Goal: Communication & Community: Answer question/provide support

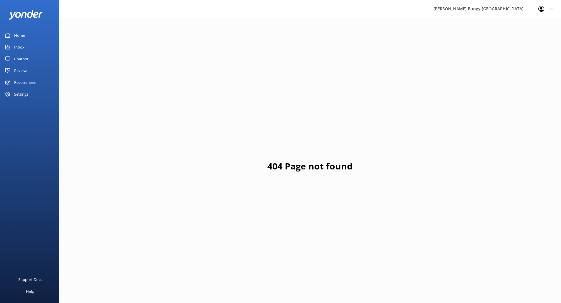
click at [14, 44] on div "Inbox" at bounding box center [19, 47] width 10 height 12
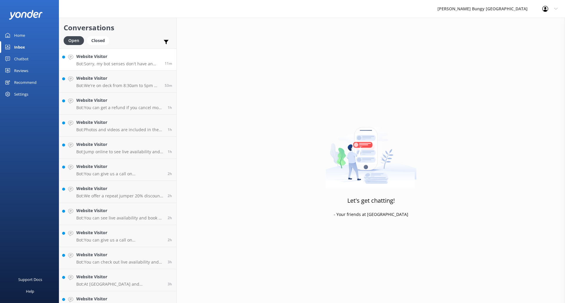
click at [109, 61] on p "Bot: Sorry, my bot senses don't have an answer for that, please try and rephras…" at bounding box center [118, 63] width 84 height 5
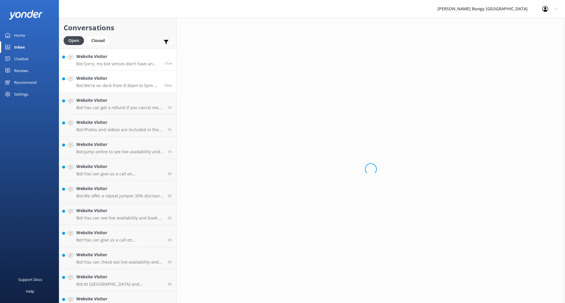
click at [105, 75] on link "Website Visitor Bot: We're on deck from 8:30am to 5pm NZ time. If you called du…" at bounding box center [117, 82] width 117 height 22
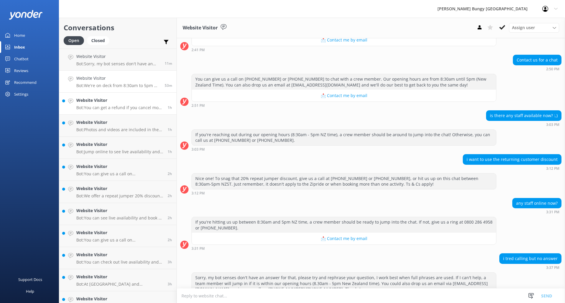
scroll to position [146, 0]
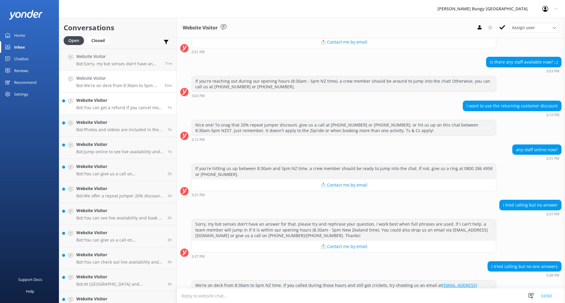
click at [106, 96] on link "Website Visitor Bot: You can get a refund if you cancel more than 48 hours in a…" at bounding box center [117, 104] width 117 height 22
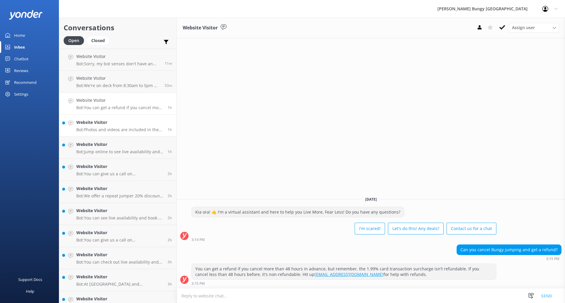
click at [106, 123] on h4 "Website Visitor" at bounding box center [119, 122] width 87 height 6
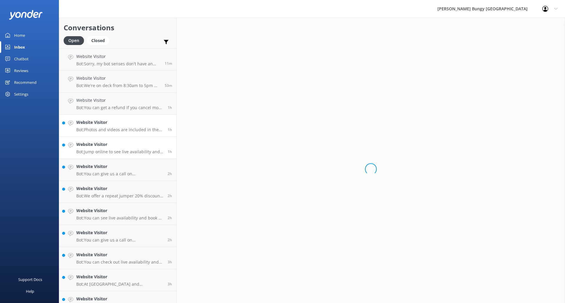
click at [103, 153] on p "Bot: Jump online to see live availability and snag your spot! If you need backu…" at bounding box center [119, 151] width 87 height 5
click at [99, 180] on link "Website Visitor Bot: You can give us a call on [PHONE_NUMBER] or [PHONE_NUMBER]…" at bounding box center [117, 170] width 117 height 22
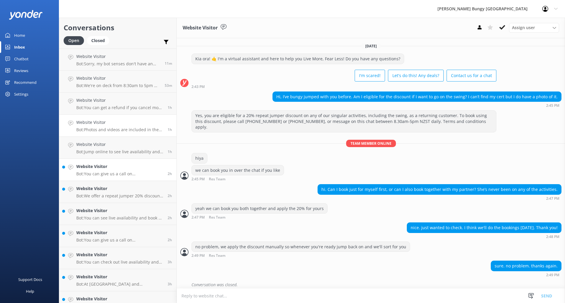
click at [97, 123] on h4 "Website Visitor" at bounding box center [119, 122] width 87 height 6
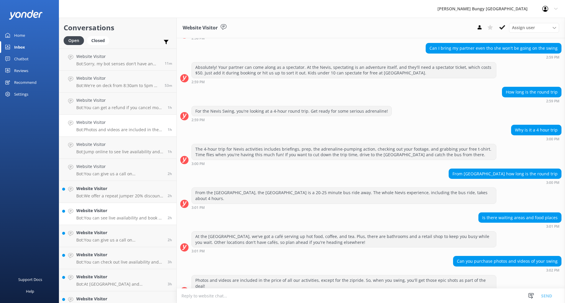
click at [89, 223] on link "Website Visitor Bot: You can see live availability and book all of our experien…" at bounding box center [117, 214] width 117 height 22
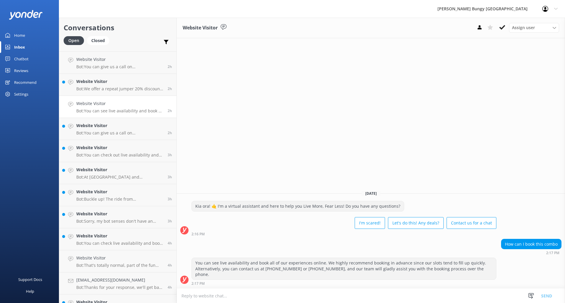
scroll to position [88, 0]
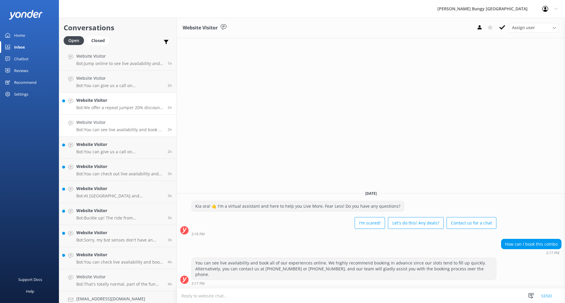
click at [110, 115] on link "Website Visitor Bot: We offer a repeat jumper 20% discount on any of our singul…" at bounding box center [117, 104] width 117 height 22
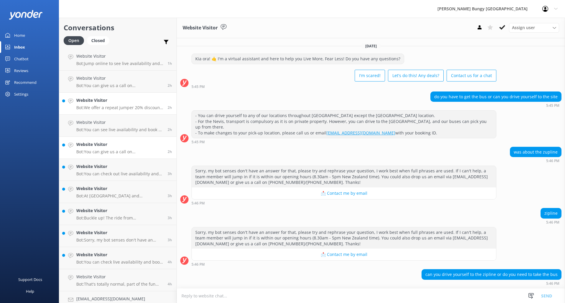
click at [106, 154] on p "Bot: You can give us a call on [PHONE_NUMBER] or [PHONE_NUMBER] to chat with a …" at bounding box center [119, 151] width 87 height 5
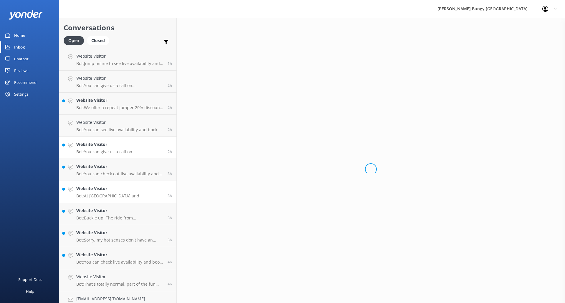
drag, startPoint x: 100, startPoint y: 184, endPoint x: 100, endPoint y: 188, distance: 3.6
click at [100, 185] on link "Website Visitor Bot: At [GEOGRAPHIC_DATA] and [GEOGRAPHIC_DATA], spectating is …" at bounding box center [117, 192] width 117 height 22
click at [99, 223] on link "Website Visitor Bot: Buckle up! The ride from [GEOGRAPHIC_DATA] to the [GEOGRAP…" at bounding box center [117, 214] width 117 height 22
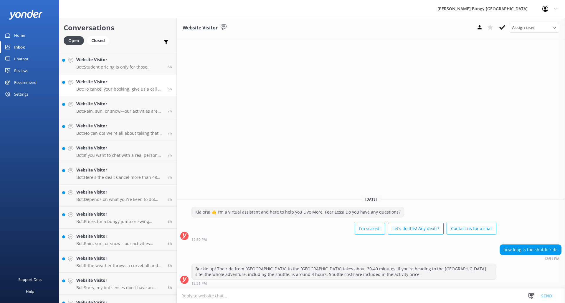
scroll to position [563, 0]
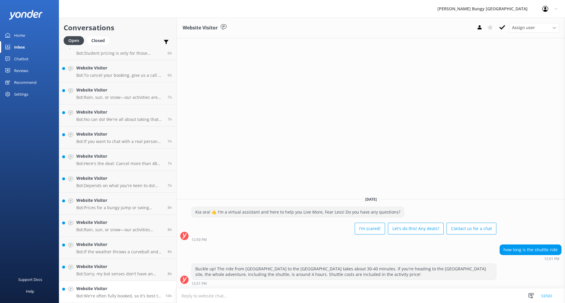
click at [118, 290] on h4 "Website Visitor" at bounding box center [118, 289] width 85 height 6
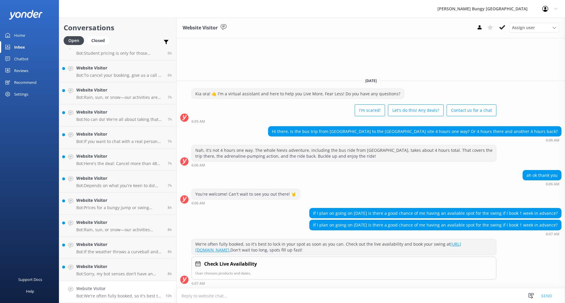
click at [504, 24] on button at bounding box center [502, 27] width 11 height 9
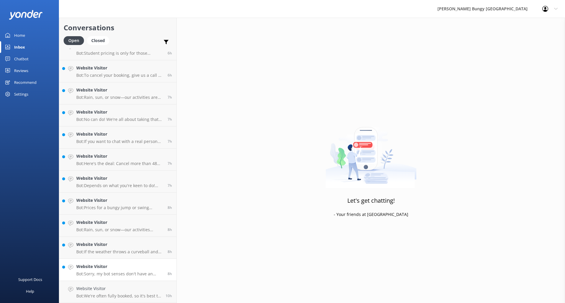
scroll to position [540, 0]
click at [136, 289] on h4 "Website Visitor" at bounding box center [119, 289] width 87 height 6
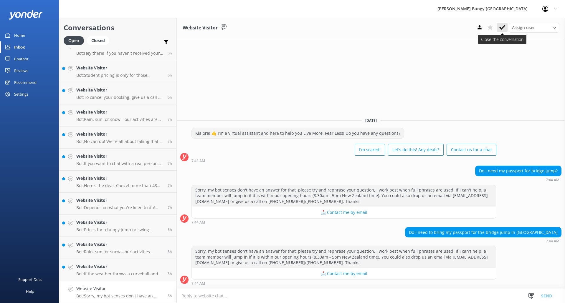
click at [505, 30] on icon at bounding box center [502, 27] width 6 height 6
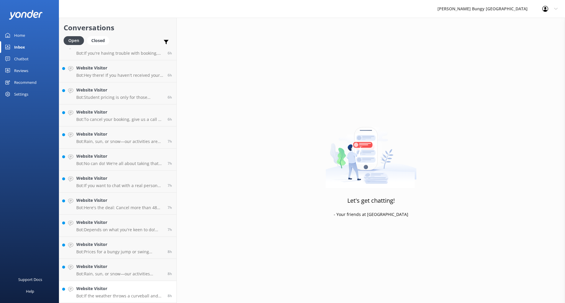
scroll to position [518, 0]
click at [115, 286] on h4 "Website Visitor" at bounding box center [119, 289] width 87 height 6
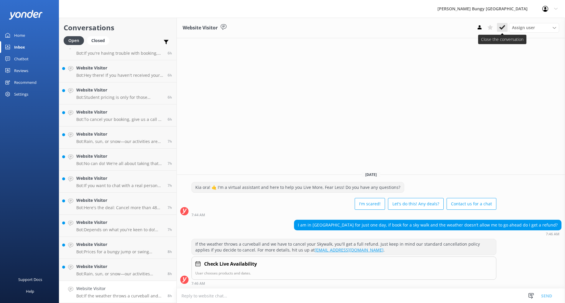
click at [501, 32] on button at bounding box center [502, 27] width 11 height 9
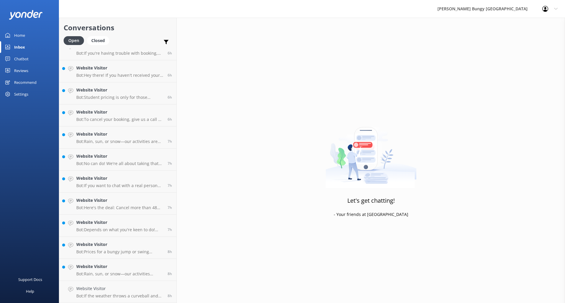
click at [501, 24] on div "Let's get chatting! - Your friends at [GEOGRAPHIC_DATA]" at bounding box center [371, 169] width 388 height 303
click at [120, 292] on h4 "Website Visitor" at bounding box center [119, 289] width 87 height 6
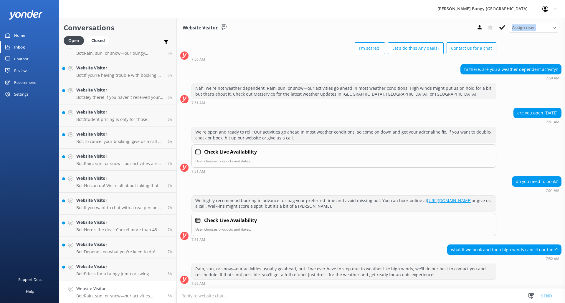
scroll to position [9, 0]
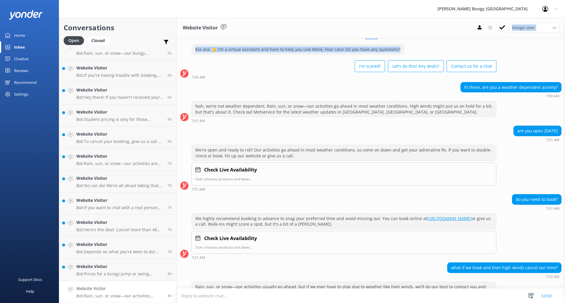
drag, startPoint x: 512, startPoint y: 29, endPoint x: 500, endPoint y: 45, distance: 19.8
click at [500, 52] on div "Website Visitor Assign user [PERSON_NAME] [PERSON_NAME] Tech Admin [PERSON_NAME…" at bounding box center [371, 161] width 388 height 286
click at [502, 29] on icon at bounding box center [502, 27] width 6 height 6
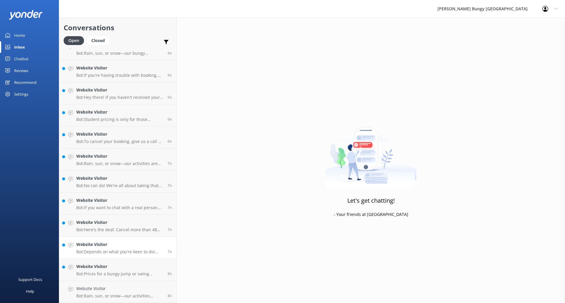
scroll to position [474, 0]
click at [118, 279] on link "Website Visitor Bot: Depends on what you're keen to do! Here's the lowdown: - […" at bounding box center [117, 270] width 117 height 22
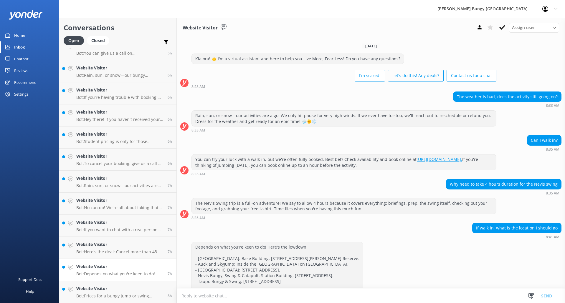
scroll to position [19, 0]
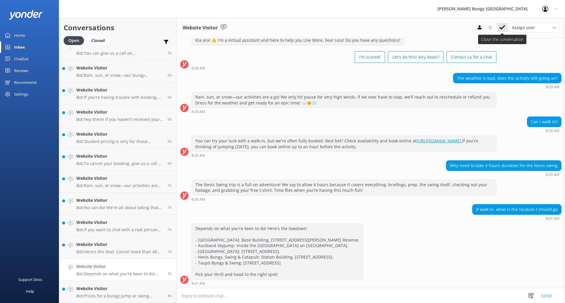
click at [501, 26] on icon at bounding box center [502, 27] width 6 height 6
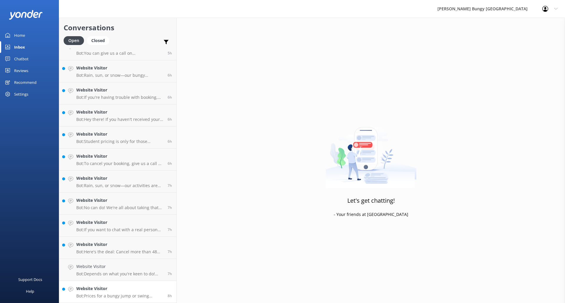
click at [122, 285] on link "Website Visitor Bot: Prices for a bungy jump or swing depend on the location an…" at bounding box center [117, 292] width 117 height 22
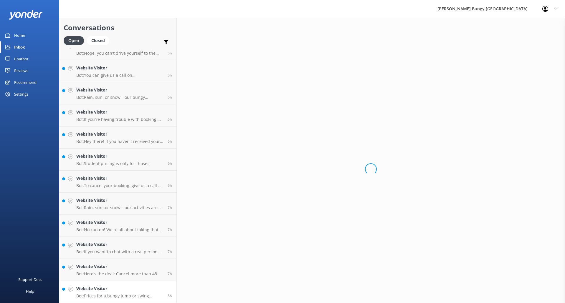
scroll to position [452, 0]
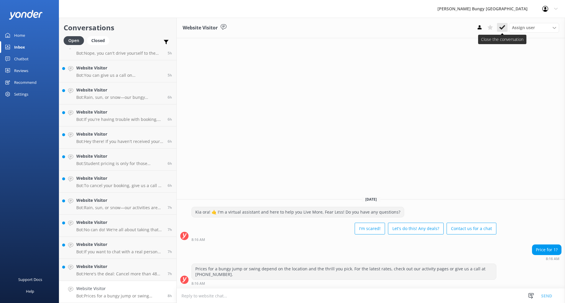
click at [504, 28] on icon at bounding box center [502, 27] width 6 height 6
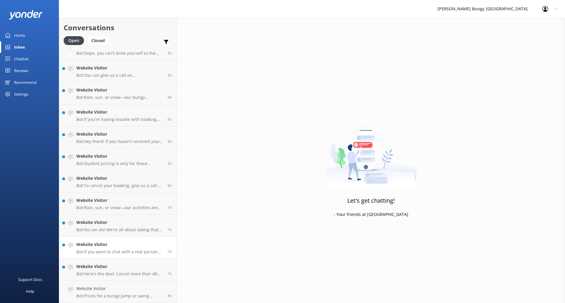
scroll to position [430, 0]
click at [85, 271] on div "Website Visitor Bot: If you want to chat with a real person from the [PERSON_NA…" at bounding box center [119, 270] width 87 height 13
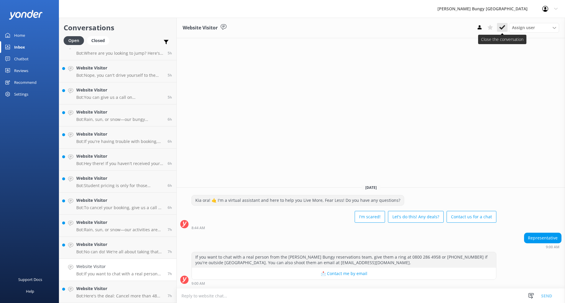
click at [501, 26] on icon at bounding box center [502, 27] width 6 height 6
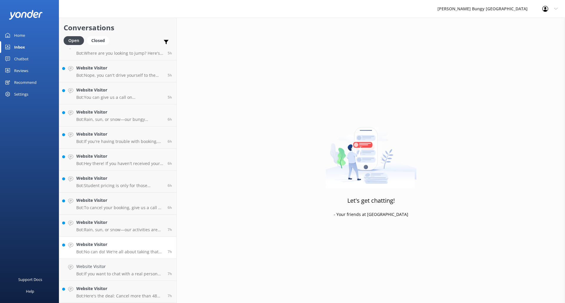
scroll to position [408, 0]
click at [170, 272] on link "Website Visitor Bot: No can do! We're all about taking that leap on your own te…" at bounding box center [117, 270] width 117 height 22
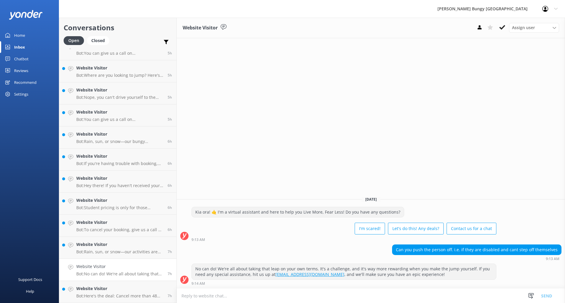
click at [504, 28] on icon at bounding box center [502, 27] width 6 height 6
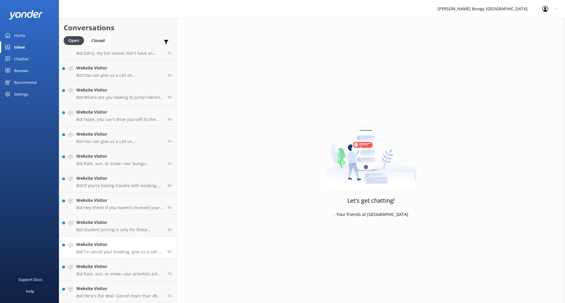
scroll to position [386, 0]
click at [124, 250] on p "Bot: To cancel your booking, give us a call at [PHONE_NUMBER] or [PHONE_NUMBER]…" at bounding box center [119, 251] width 87 height 5
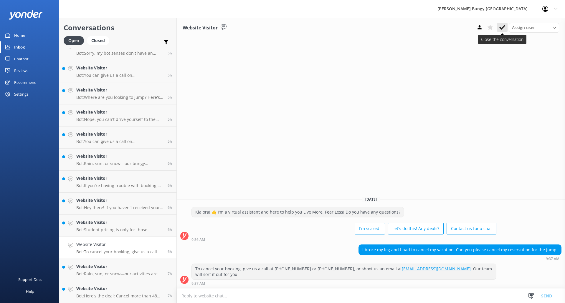
click at [503, 26] on icon at bounding box center [502, 27] width 6 height 6
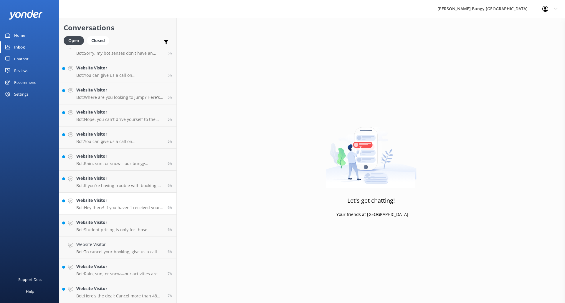
click at [117, 215] on link "Website Visitor Bot: Hey there! If you haven't received your gift voucher email…" at bounding box center [117, 204] width 117 height 22
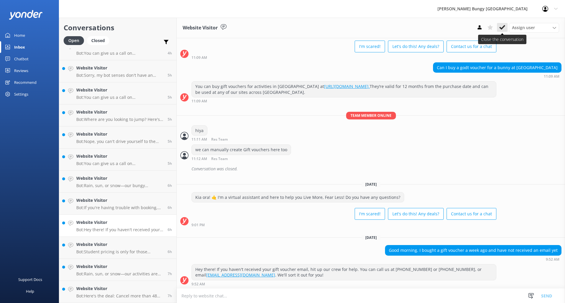
scroll to position [30, 0]
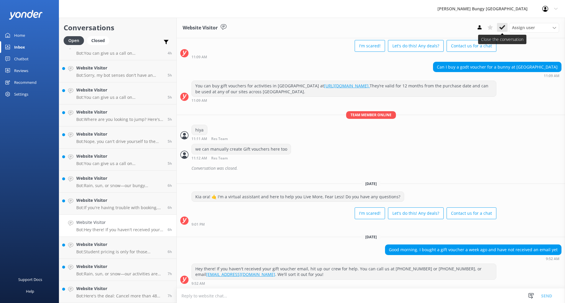
click at [505, 23] on button at bounding box center [502, 27] width 11 height 9
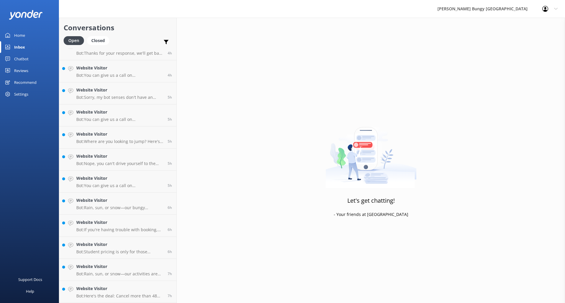
scroll to position [342, 0]
click at [140, 207] on p "Bot: Rain, sun, or snow—our bungy activities are on! If we ever have to stop du…" at bounding box center [119, 207] width 87 height 5
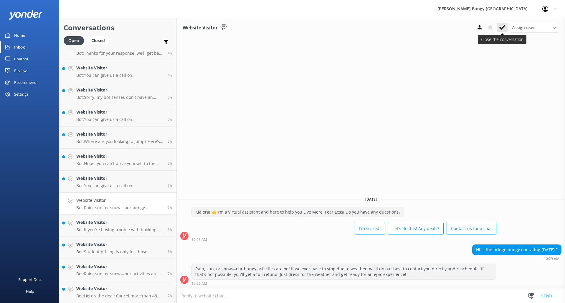
click at [500, 25] on icon at bounding box center [502, 27] width 6 height 6
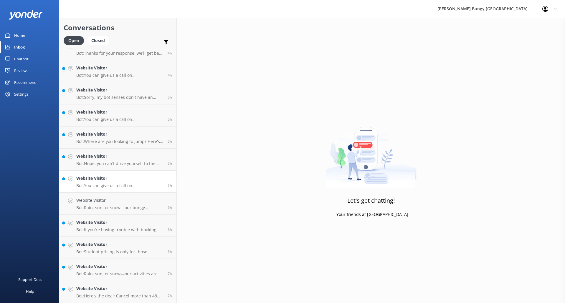
scroll to position [320, 0]
click at [95, 239] on link "Website Visitor Bot: Student pricing is only for those studying at domestic NZ …" at bounding box center [117, 248] width 117 height 22
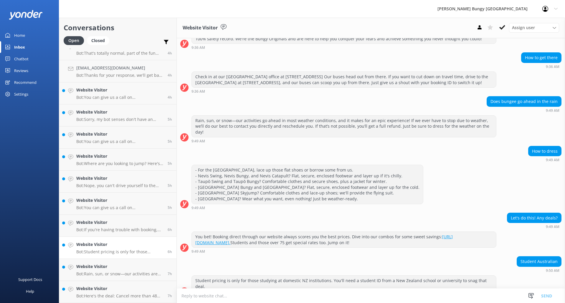
scroll to position [83, 0]
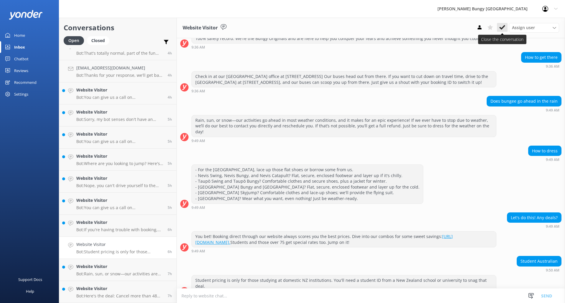
click at [502, 30] on icon at bounding box center [502, 27] width 6 height 6
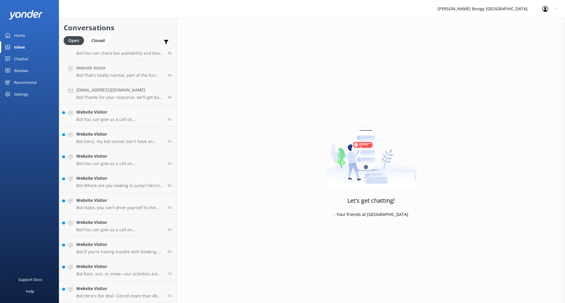
scroll to position [297, 0]
click at [123, 206] on p "Bot: Nope, you can't drive yourself to the Nevis Catapult. But you can drive to…" at bounding box center [119, 207] width 87 height 5
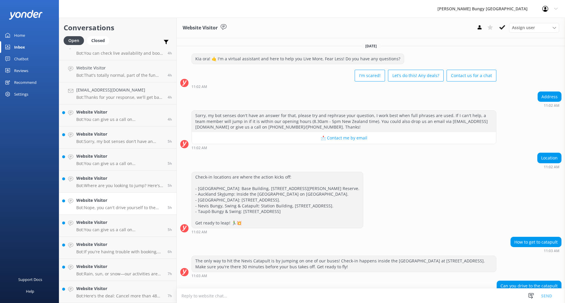
scroll to position [36, 0]
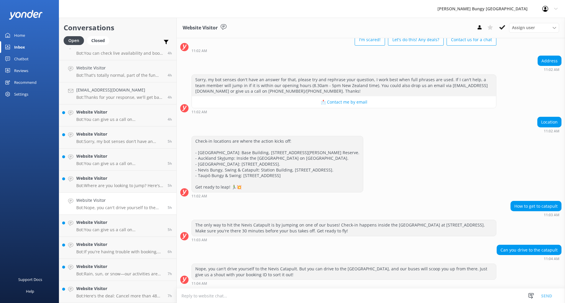
click at [508, 28] on div "Assign user [PERSON_NAME] [PERSON_NAME] Tech Admin [PERSON_NAME] Res Team Alann…" at bounding box center [516, 27] width 85 height 9
click at [505, 25] on button at bounding box center [502, 27] width 11 height 9
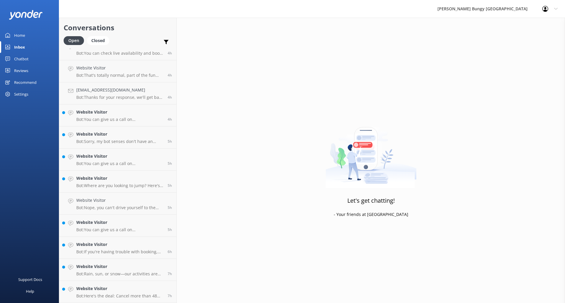
scroll to position [275, 0]
click at [122, 182] on div "Website Visitor Bot: You can give us a call on [PHONE_NUMBER] or [PHONE_NUMBER]…" at bounding box center [119, 181] width 87 height 13
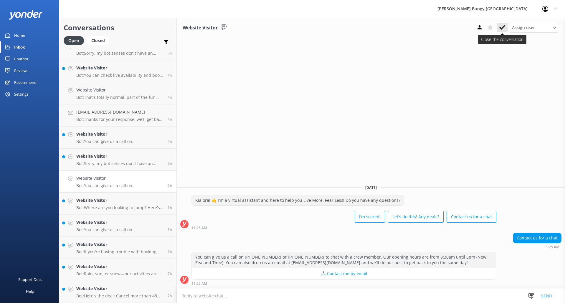
click at [505, 27] on icon at bounding box center [502, 27] width 6 height 6
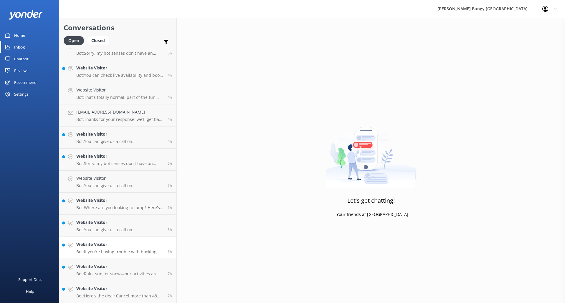
scroll to position [253, 0]
click at [144, 259] on link "Website Visitor Bot: Rain, sun, or snow—our activities are on! If we ever have …" at bounding box center [117, 270] width 117 height 22
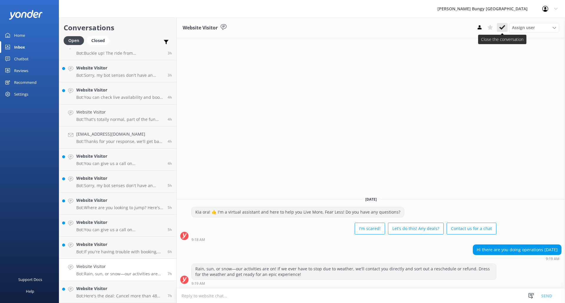
click at [501, 30] on icon at bounding box center [502, 27] width 6 height 6
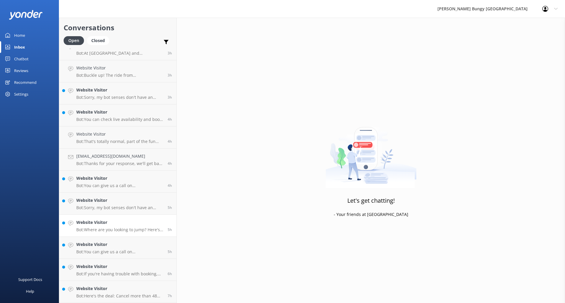
scroll to position [231, 0]
click at [118, 235] on link "Website Visitor Bot: Where are you looking to jump? Here's the lowdown: - **[GE…" at bounding box center [117, 226] width 117 height 22
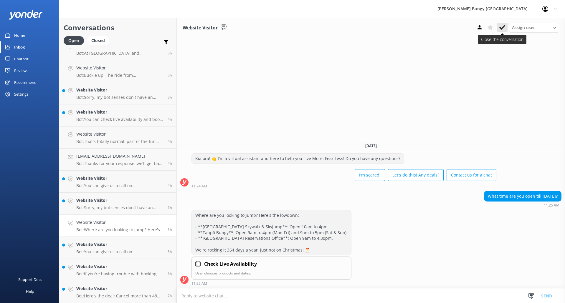
click at [504, 24] on icon at bounding box center [502, 27] width 6 height 6
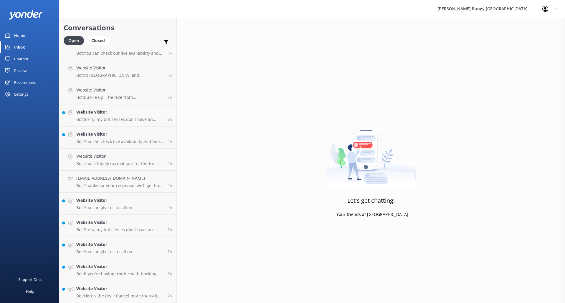
scroll to position [209, 0]
click at [146, 264] on h4 "Website Visitor" at bounding box center [119, 267] width 87 height 6
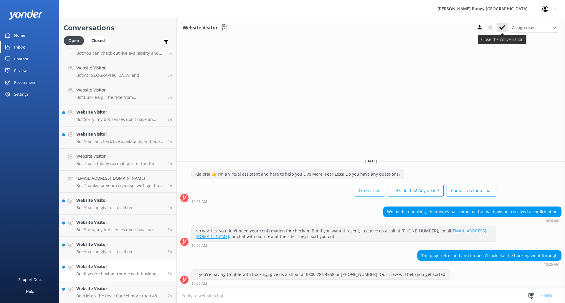
click at [502, 27] on icon at bounding box center [502, 27] width 6 height 6
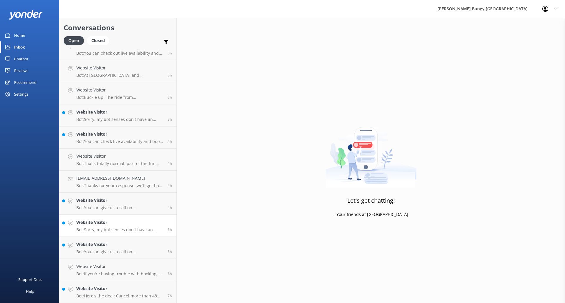
scroll to position [187, 0]
click at [138, 286] on h4 "Website Visitor" at bounding box center [119, 289] width 87 height 6
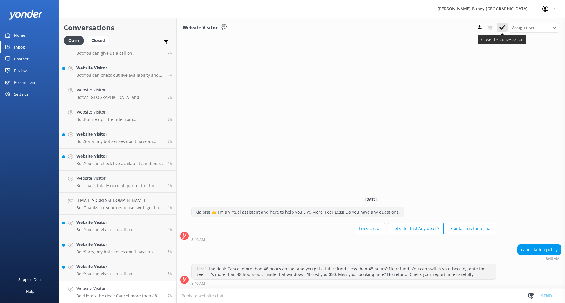
click at [505, 27] on icon at bounding box center [502, 27] width 6 height 6
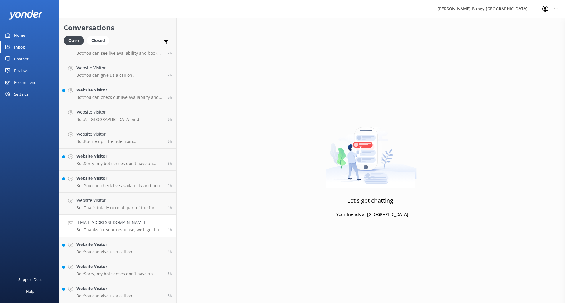
scroll to position [165, 0]
click at [127, 270] on h4 "Website Visitor" at bounding box center [119, 267] width 87 height 6
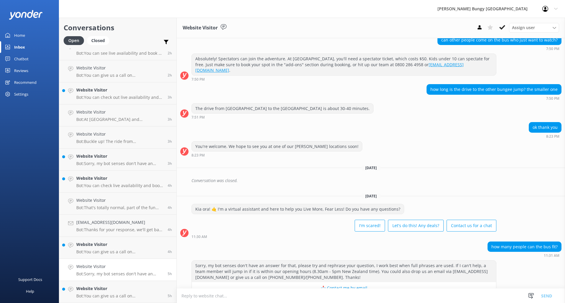
scroll to position [142, 0]
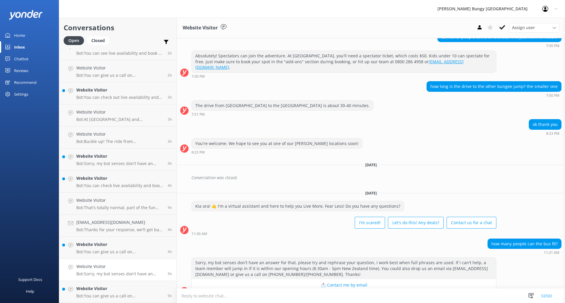
click at [498, 29] on button at bounding box center [502, 27] width 11 height 9
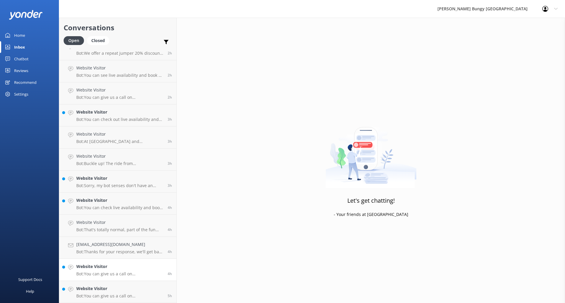
scroll to position [143, 0]
click at [138, 291] on h4 "Website Visitor" at bounding box center [119, 289] width 87 height 6
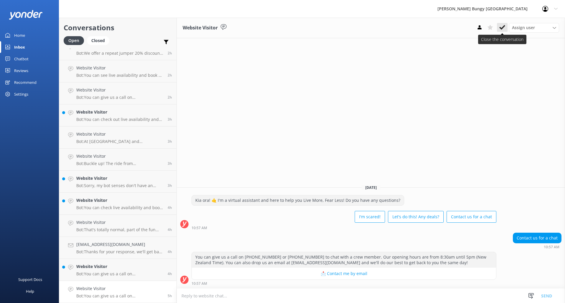
click at [504, 28] on icon at bounding box center [502, 27] width 6 height 6
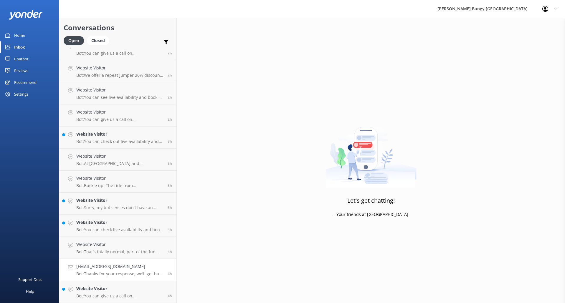
scroll to position [121, 0]
click at [92, 276] on p "Bot: Thanks for your response, we'll get back to you as soon as we can during o…" at bounding box center [119, 274] width 87 height 5
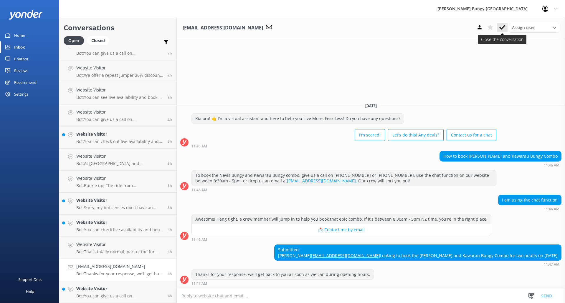
click at [500, 26] on icon at bounding box center [502, 27] width 6 height 6
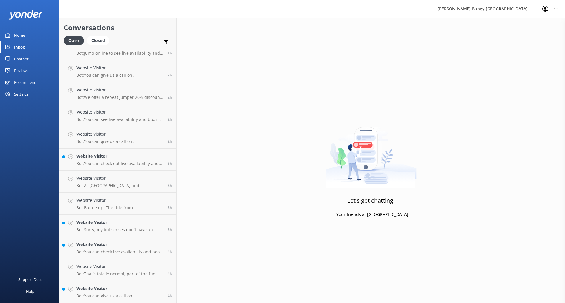
scroll to position [99, 0]
click at [110, 286] on h4 "Website Visitor" at bounding box center [119, 289] width 87 height 6
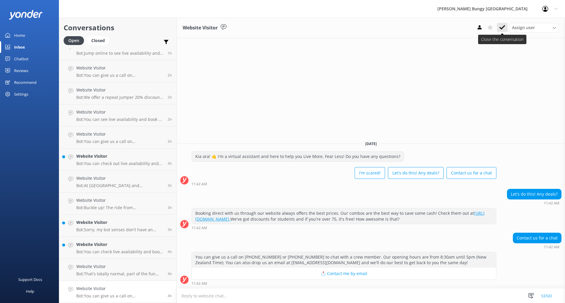
click at [505, 26] on button at bounding box center [502, 27] width 11 height 9
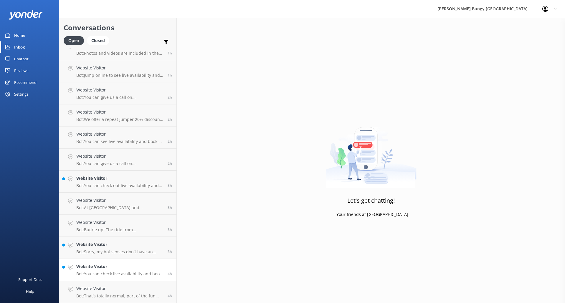
scroll to position [77, 0]
click at [86, 271] on div "Website Visitor Bot: You can check live availability and book all our experienc…" at bounding box center [119, 270] width 87 height 13
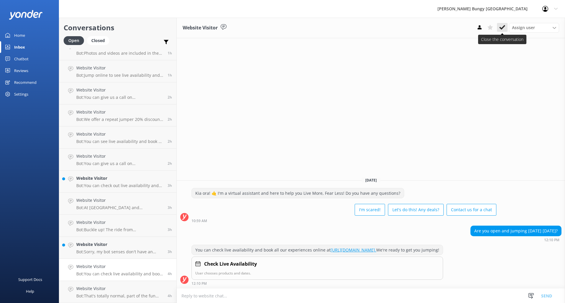
click at [504, 26] on use at bounding box center [502, 27] width 6 height 5
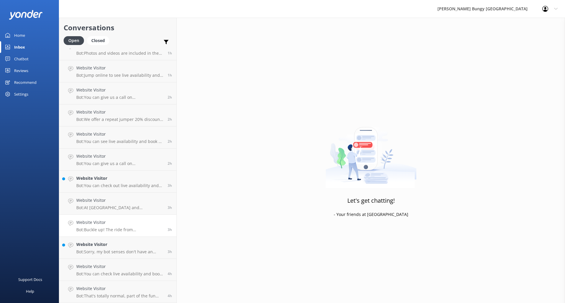
scroll to position [54, 0]
click at [136, 258] on link "Website Visitor Bot: Buckle up! The ride from [GEOGRAPHIC_DATA] to the [GEOGRAP…" at bounding box center [117, 248] width 117 height 22
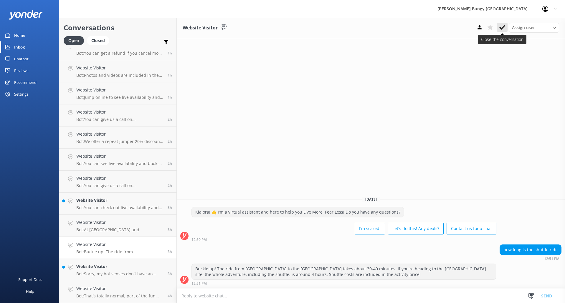
click at [499, 29] on button at bounding box center [502, 27] width 11 height 9
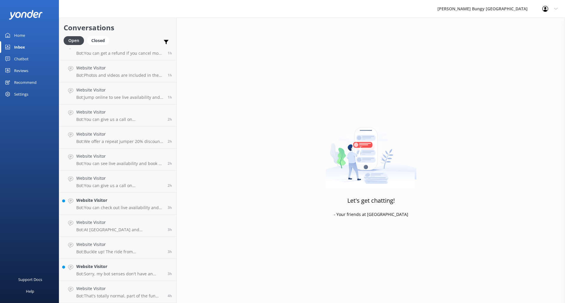
scroll to position [32, 0]
drag, startPoint x: 135, startPoint y: 271, endPoint x: 139, endPoint y: 269, distance: 4.6
click at [135, 271] on div "Website Visitor Bot: Sorry, my bot senses don't have an answer for that, please…" at bounding box center [119, 270] width 87 height 13
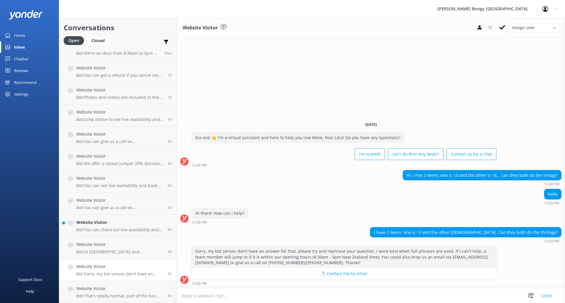
click at [503, 24] on button at bounding box center [502, 27] width 11 height 9
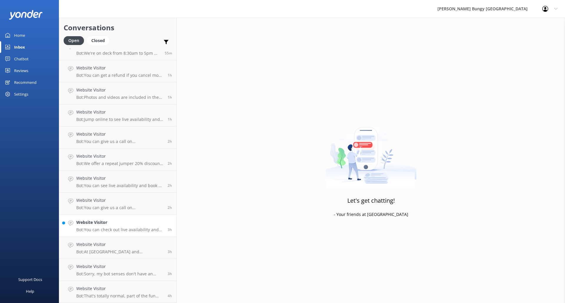
scroll to position [10, 0]
click at [150, 241] on link "Website Visitor Bot: You can check out live availability and book the [GEOGRAPH…" at bounding box center [117, 248] width 117 height 22
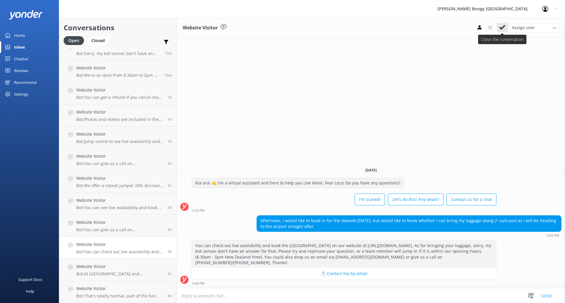
click at [502, 26] on icon at bounding box center [502, 27] width 6 height 6
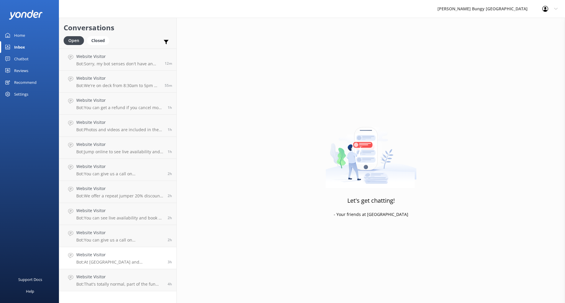
drag, startPoint x: 130, startPoint y: 238, endPoint x: 73, endPoint y: 263, distance: 62.2
click at [73, 263] on link "Website Visitor Bot: At [GEOGRAPHIC_DATA] and [GEOGRAPHIC_DATA], spectating is …" at bounding box center [117, 258] width 117 height 22
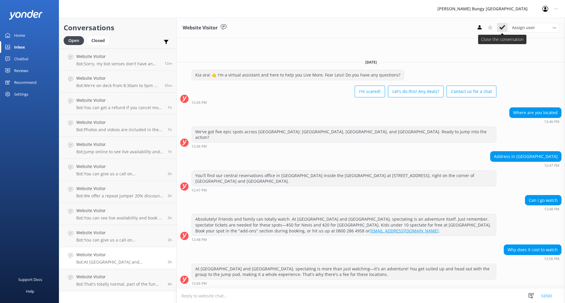
click at [499, 30] on icon at bounding box center [502, 27] width 6 height 6
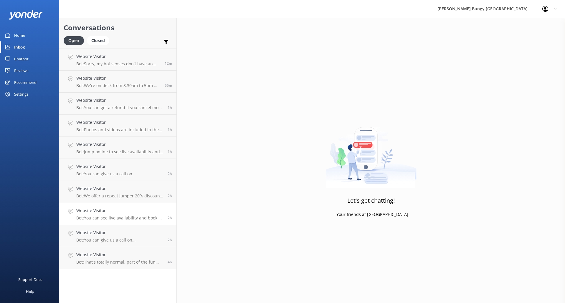
click at [131, 220] on p "Bot: You can see live availability and book all of our experiences online. We h…" at bounding box center [119, 218] width 87 height 5
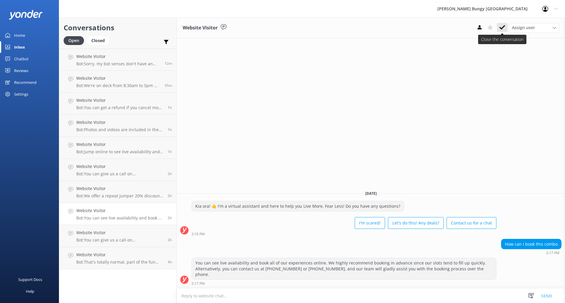
click at [499, 26] on button at bounding box center [502, 27] width 11 height 9
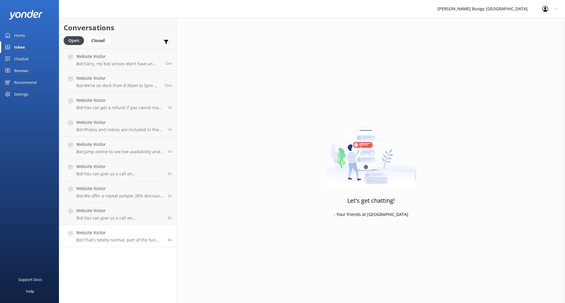
click at [131, 236] on h4 "Website Visitor" at bounding box center [119, 233] width 87 height 6
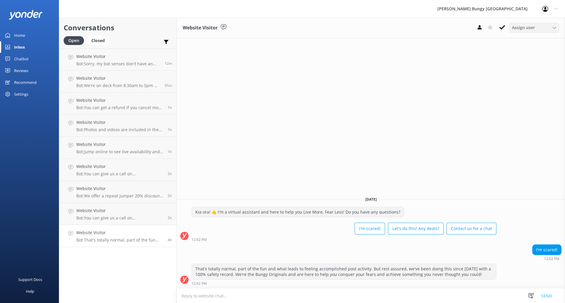
click at [516, 25] on span "Assign user" at bounding box center [523, 27] width 23 height 6
click at [503, 29] on icon at bounding box center [502, 27] width 6 height 6
